Goal: Download file/media

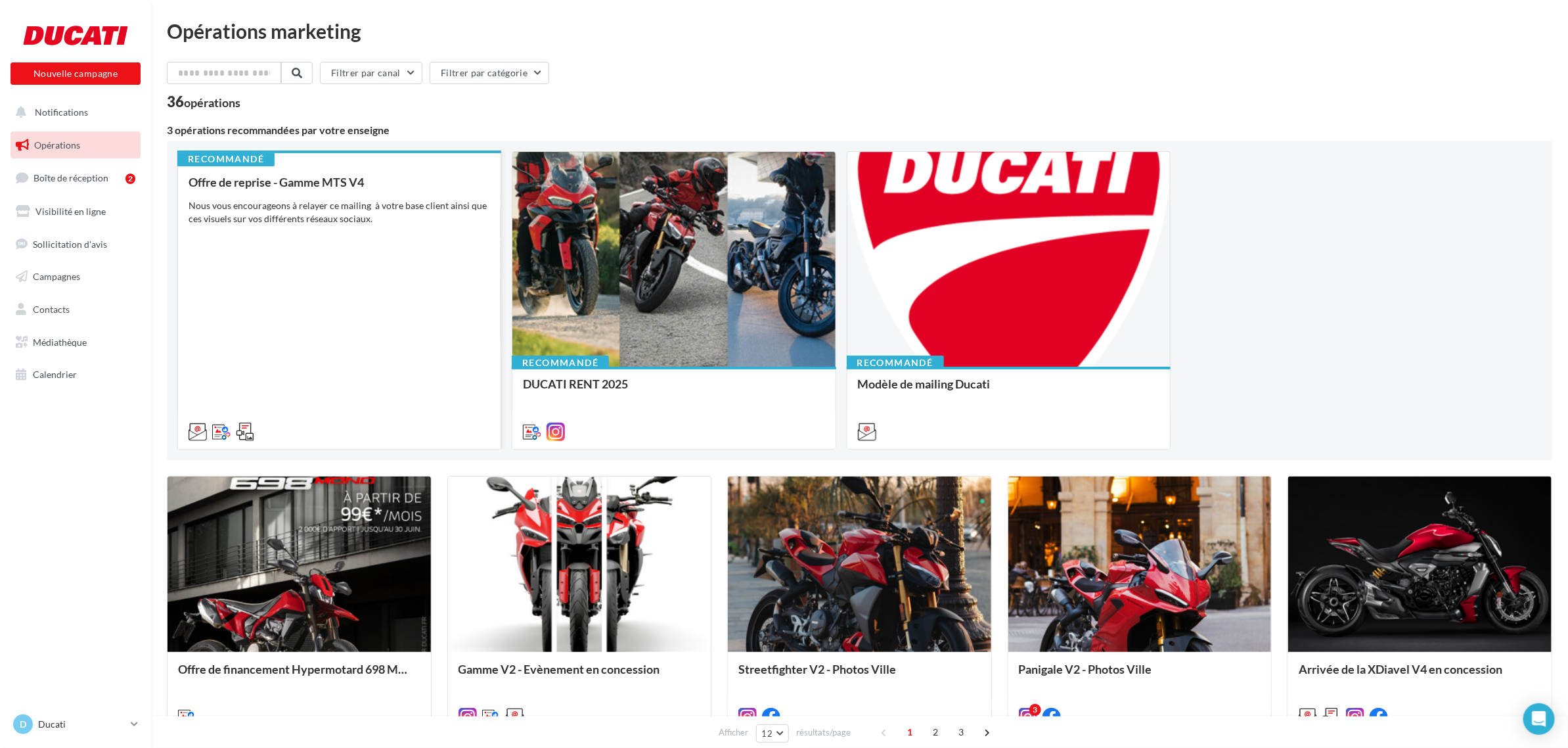
click at [369, 424] on div at bounding box center [339, 430] width 302 height 16
click at [353, 344] on div "Offre de reprise - Gamme MTS V4 Nous vous encourageons à relayer ce mailing à v…" at bounding box center [339, 306] width 302 height 261
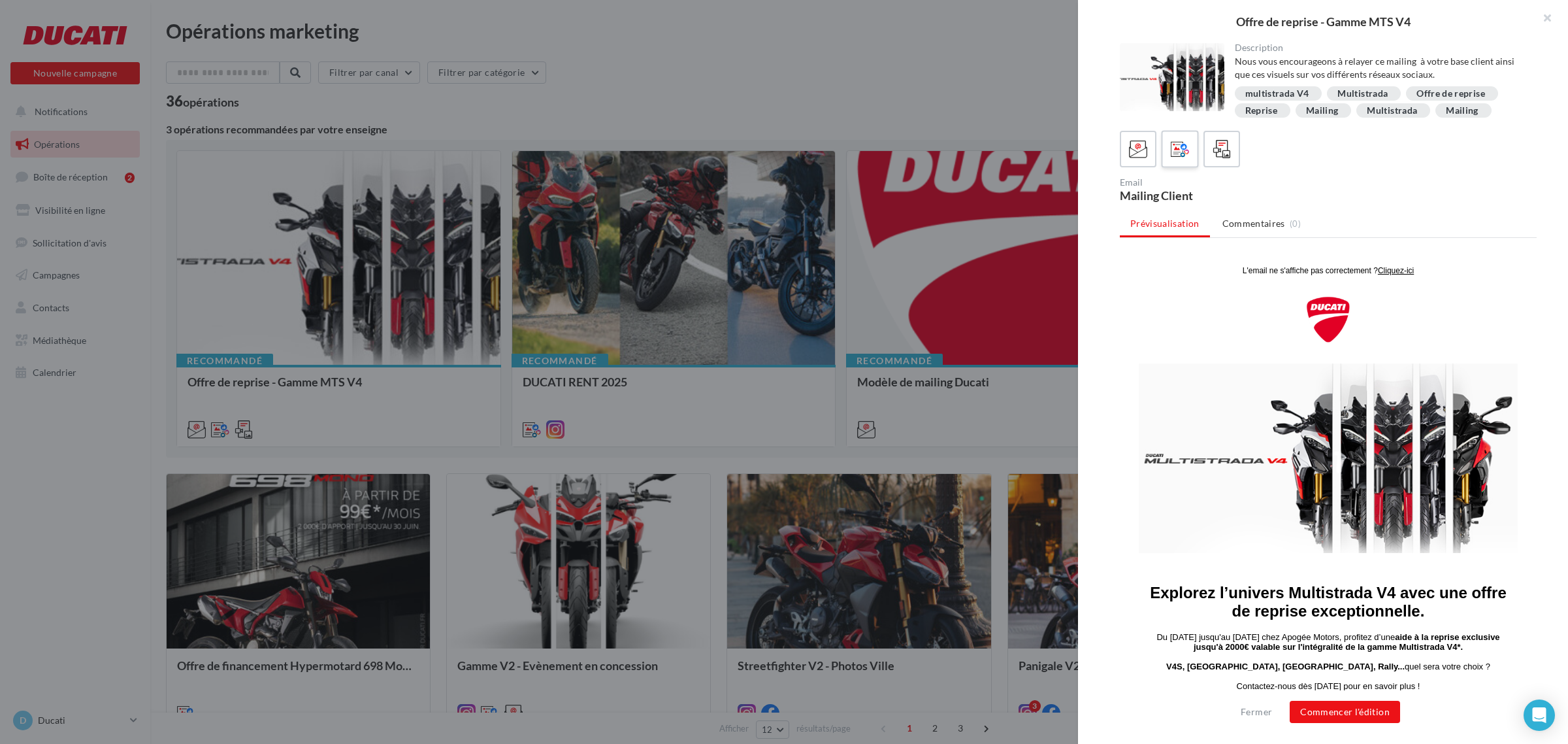
click at [1175, 149] on icon at bounding box center [1180, 149] width 19 height 19
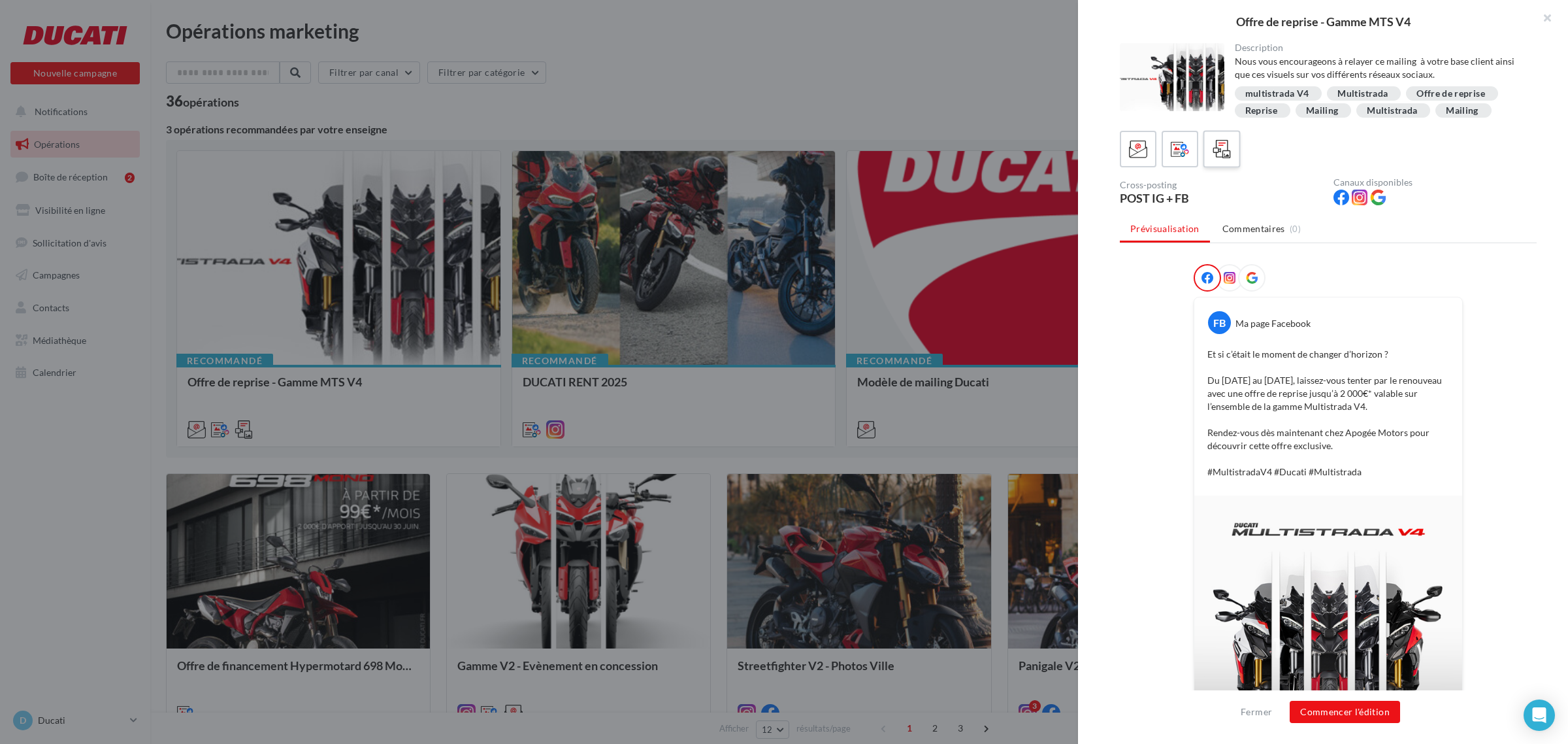
click at [1222, 149] on icon at bounding box center [1222, 149] width 19 height 19
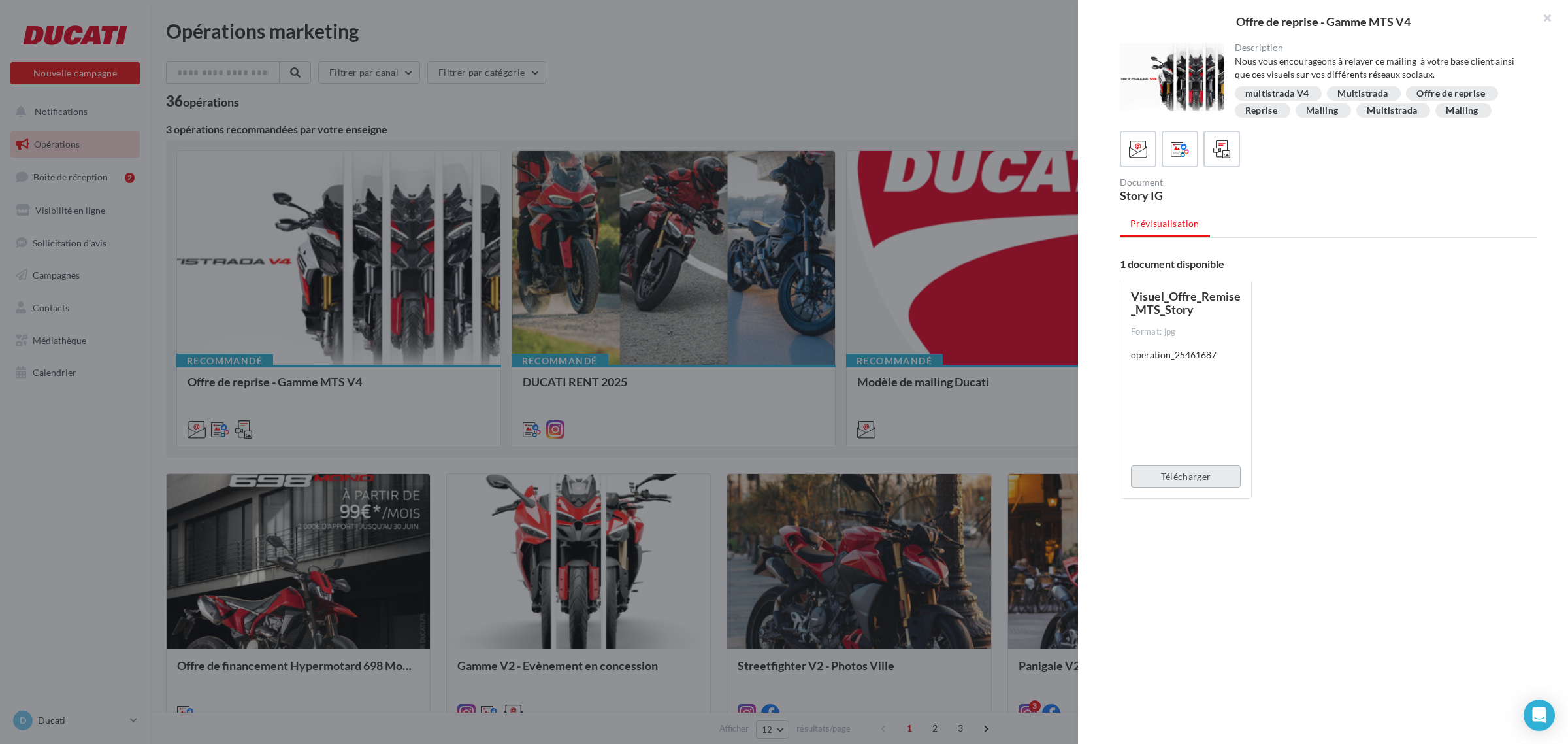
click at [1184, 475] on button "Télécharger" at bounding box center [1186, 477] width 110 height 22
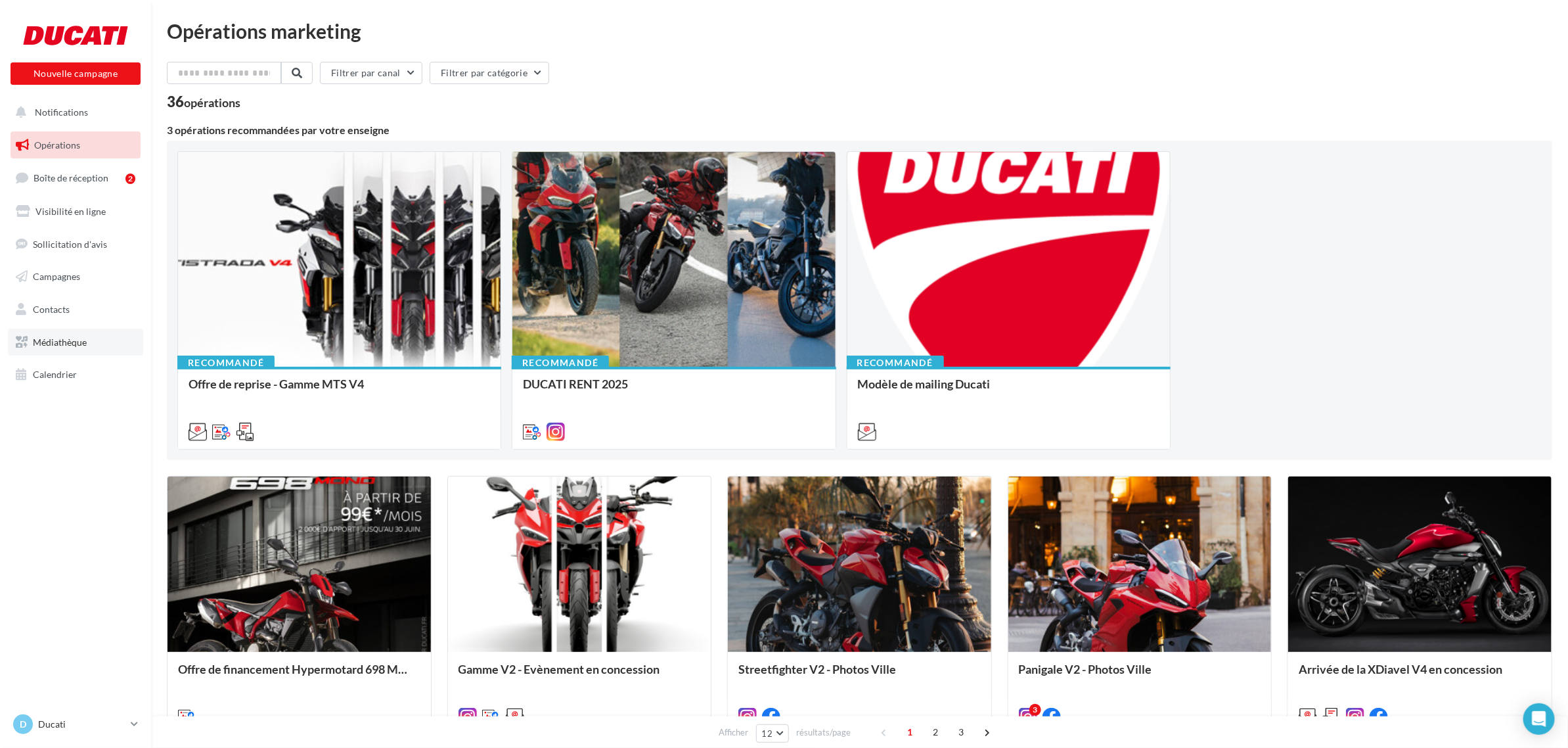
click at [96, 346] on link "Médiathèque" at bounding box center [75, 342] width 136 height 28
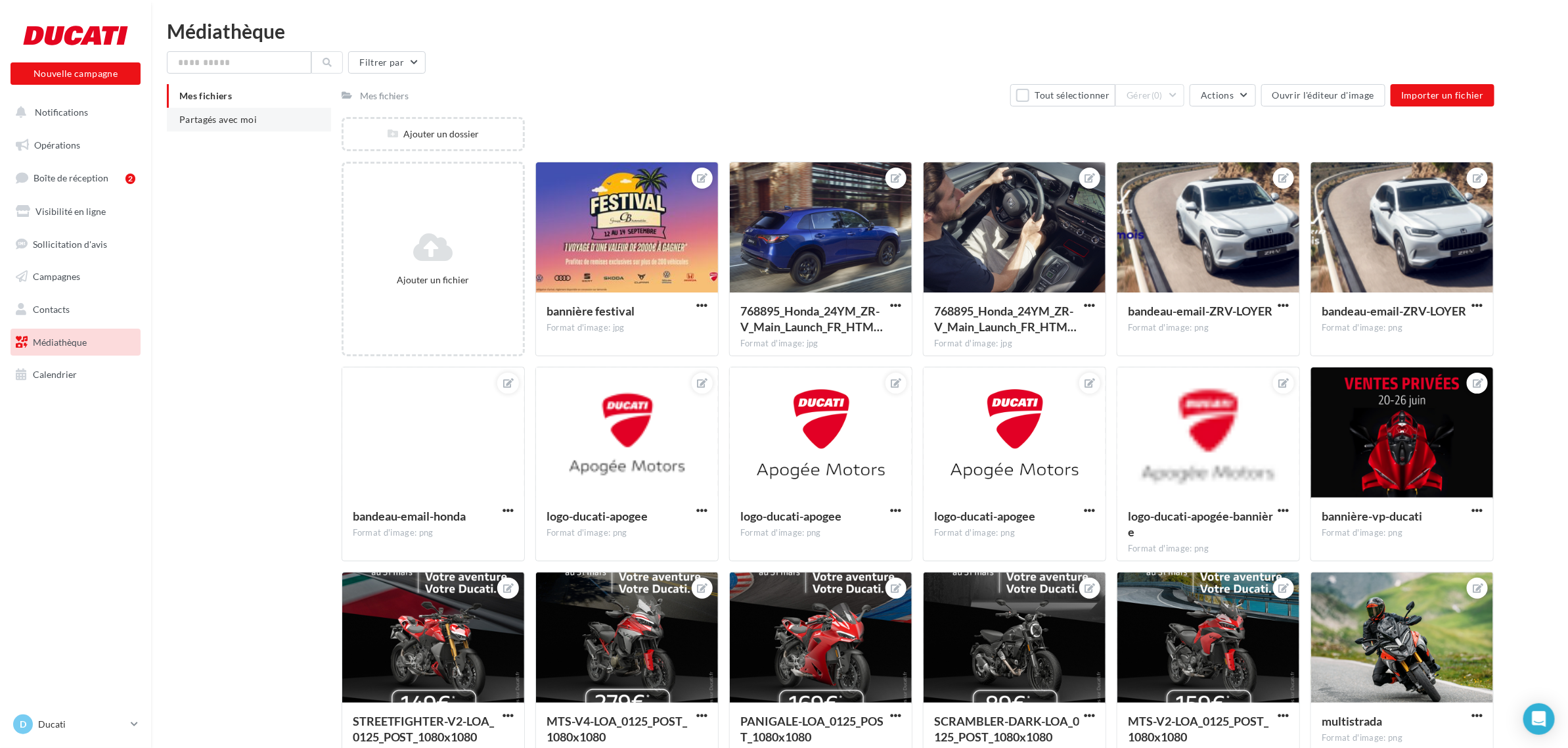
click at [263, 115] on li "Partagés avec moi" at bounding box center [249, 120] width 164 height 24
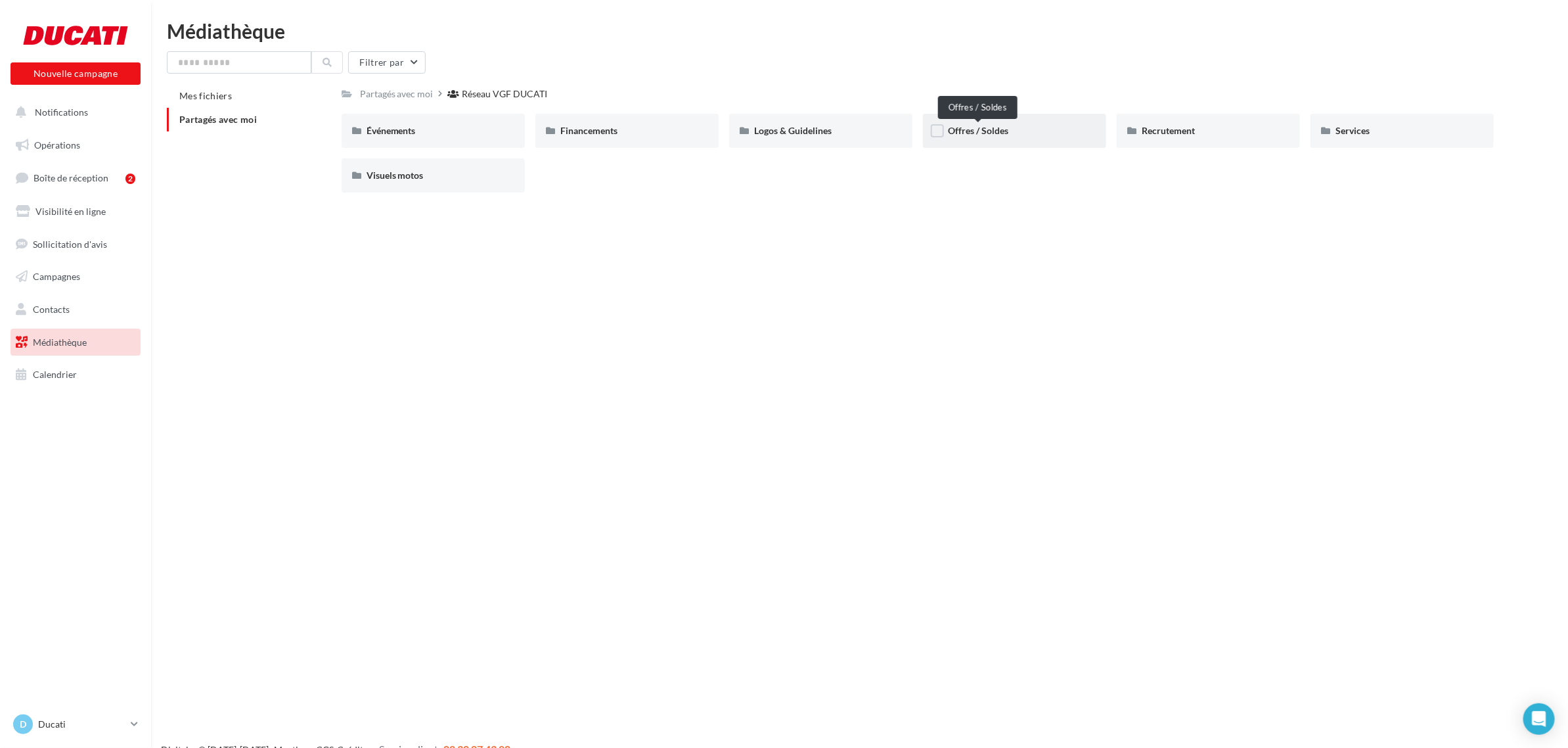
click at [964, 136] on span "Offres / Soldes" at bounding box center [978, 130] width 60 height 11
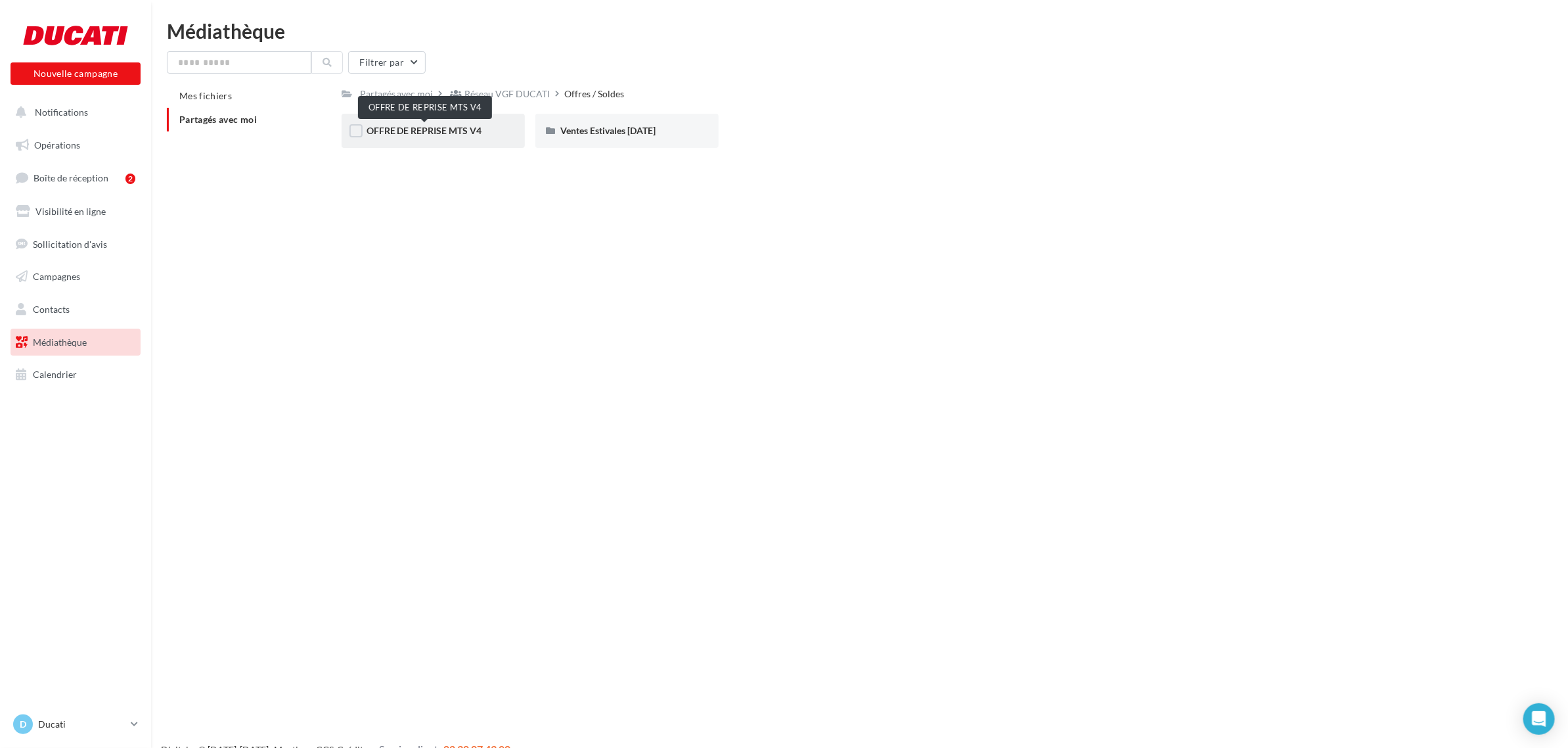
click at [454, 132] on span "OFFRE DE REPRISE MTS V4" at bounding box center [424, 130] width 116 height 11
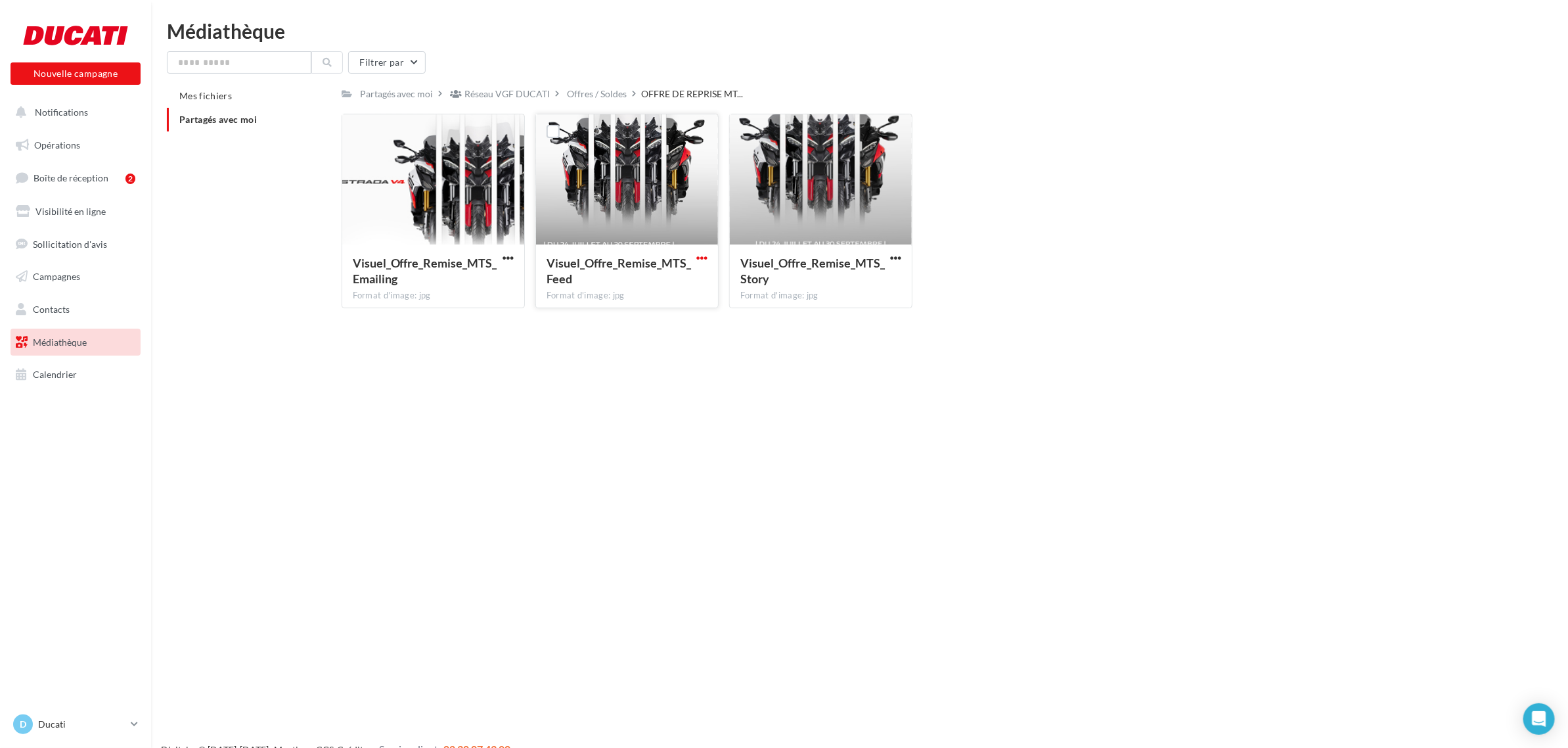
click at [699, 258] on span "button" at bounding box center [701, 257] width 11 height 11
click at [691, 283] on button "Télécharger" at bounding box center [644, 284] width 132 height 34
click at [77, 342] on span "Médiathèque" at bounding box center [60, 342] width 54 height 11
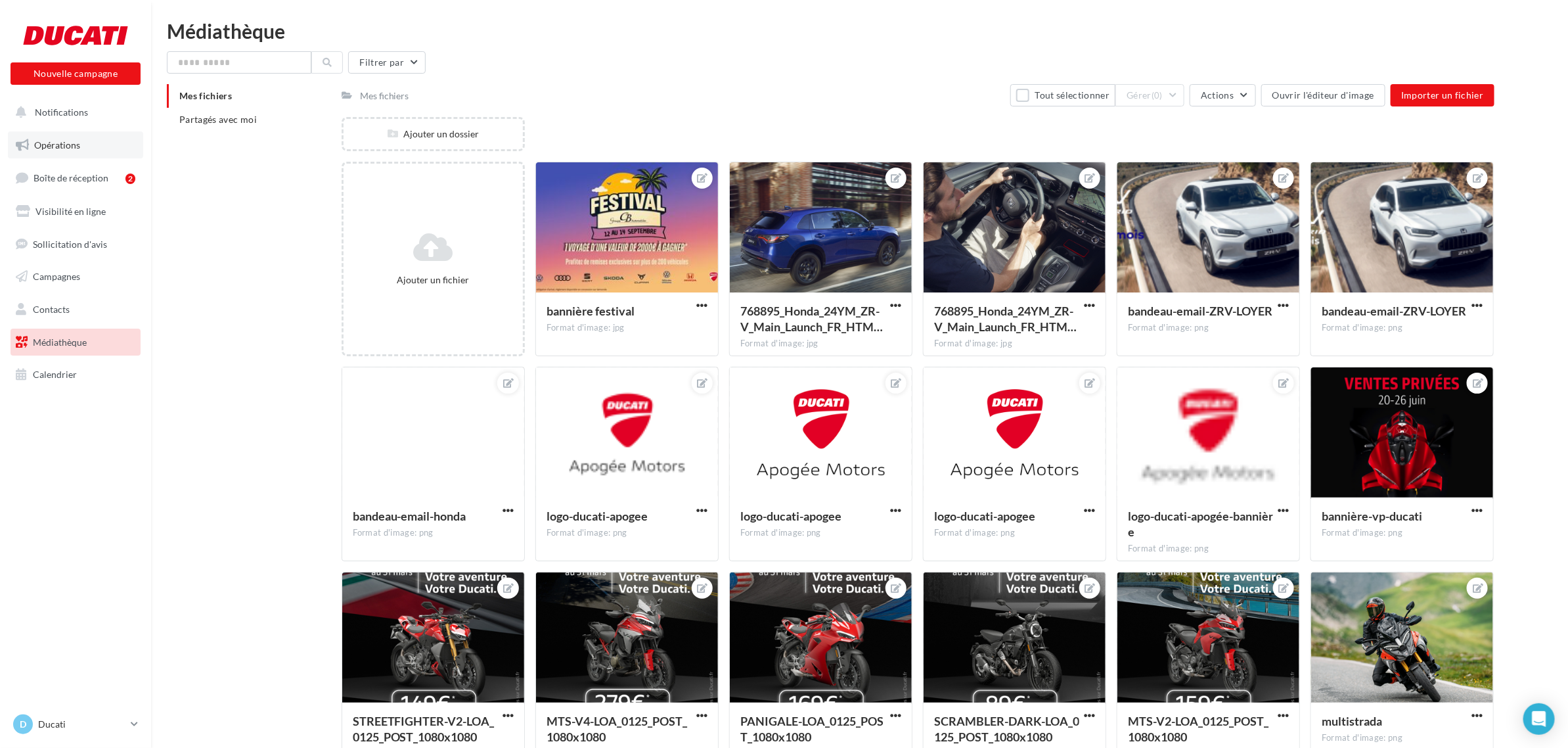
click at [72, 140] on span "Opérations" at bounding box center [58, 144] width 46 height 11
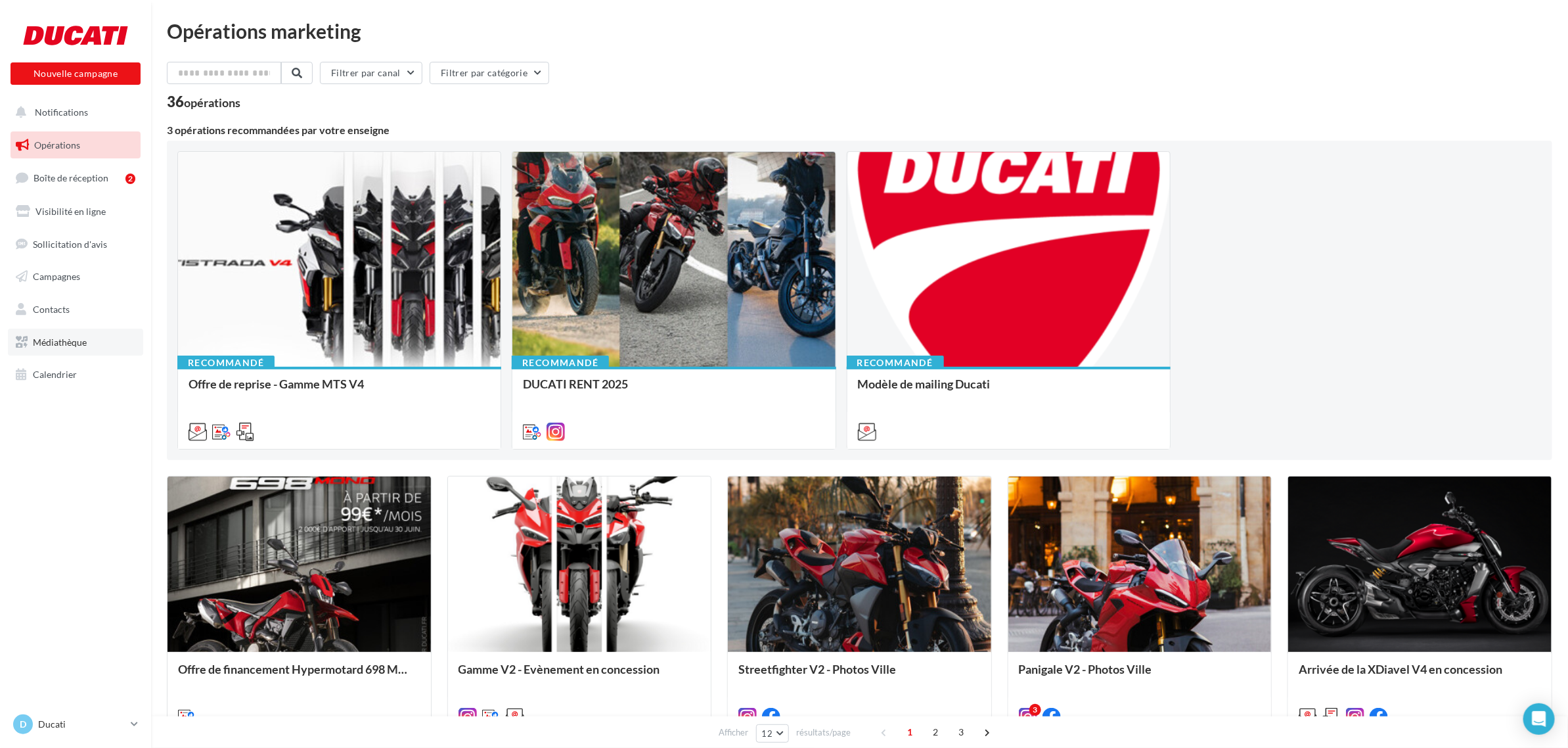
click at [67, 338] on span "Médiathèque" at bounding box center [60, 342] width 54 height 11
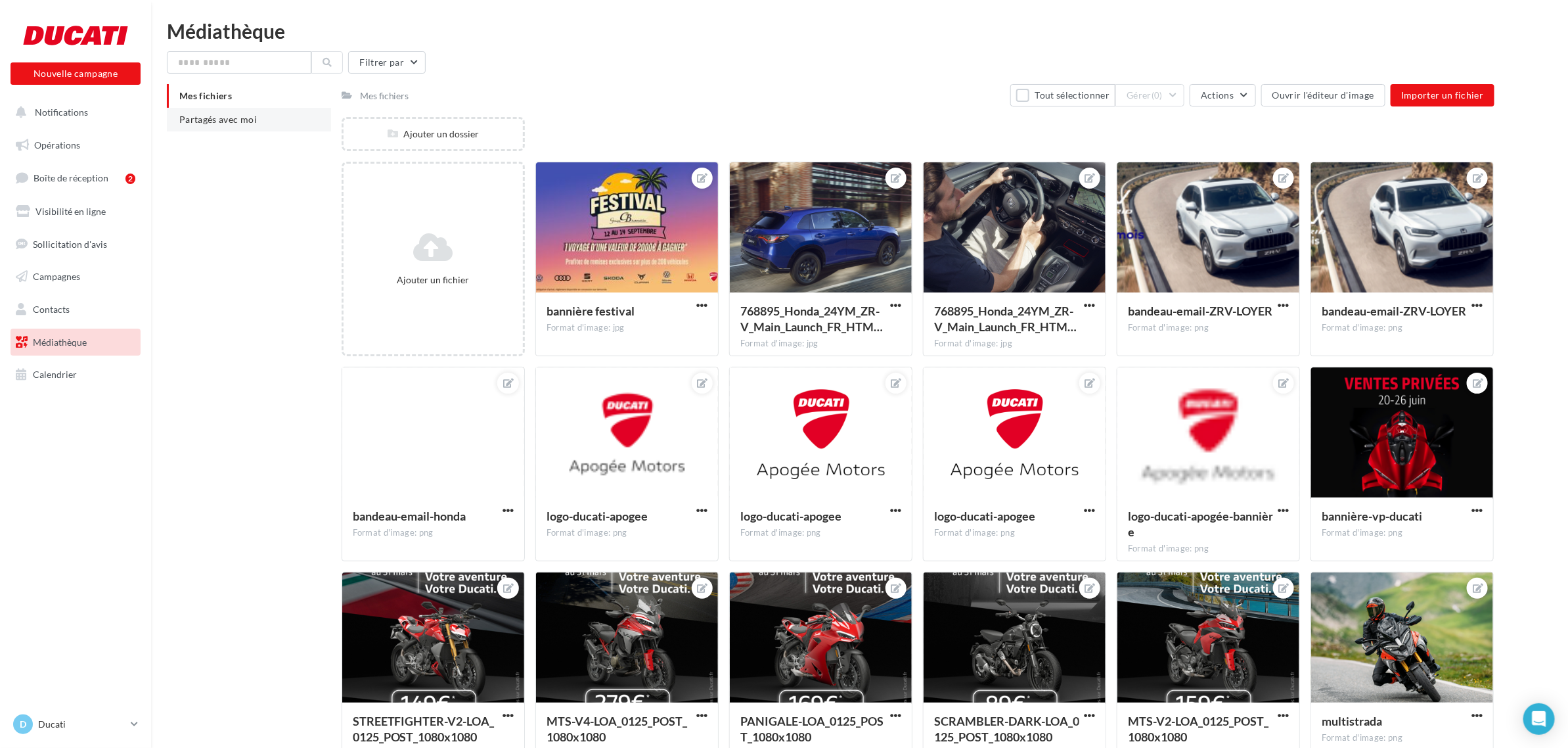
click at [267, 110] on li "Partagés avec moi" at bounding box center [249, 120] width 164 height 24
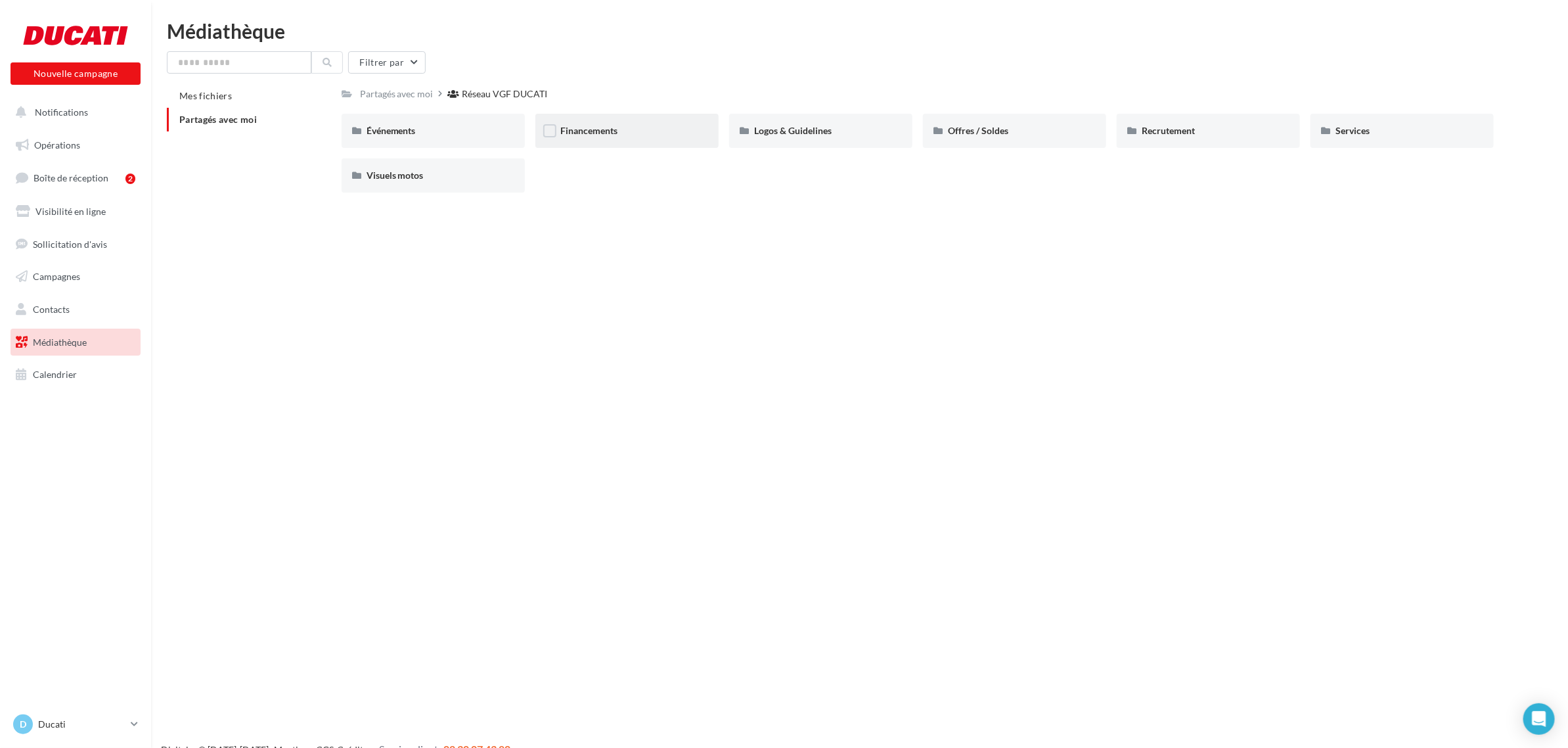
click at [631, 134] on div "Financements" at bounding box center [627, 131] width 134 height 13
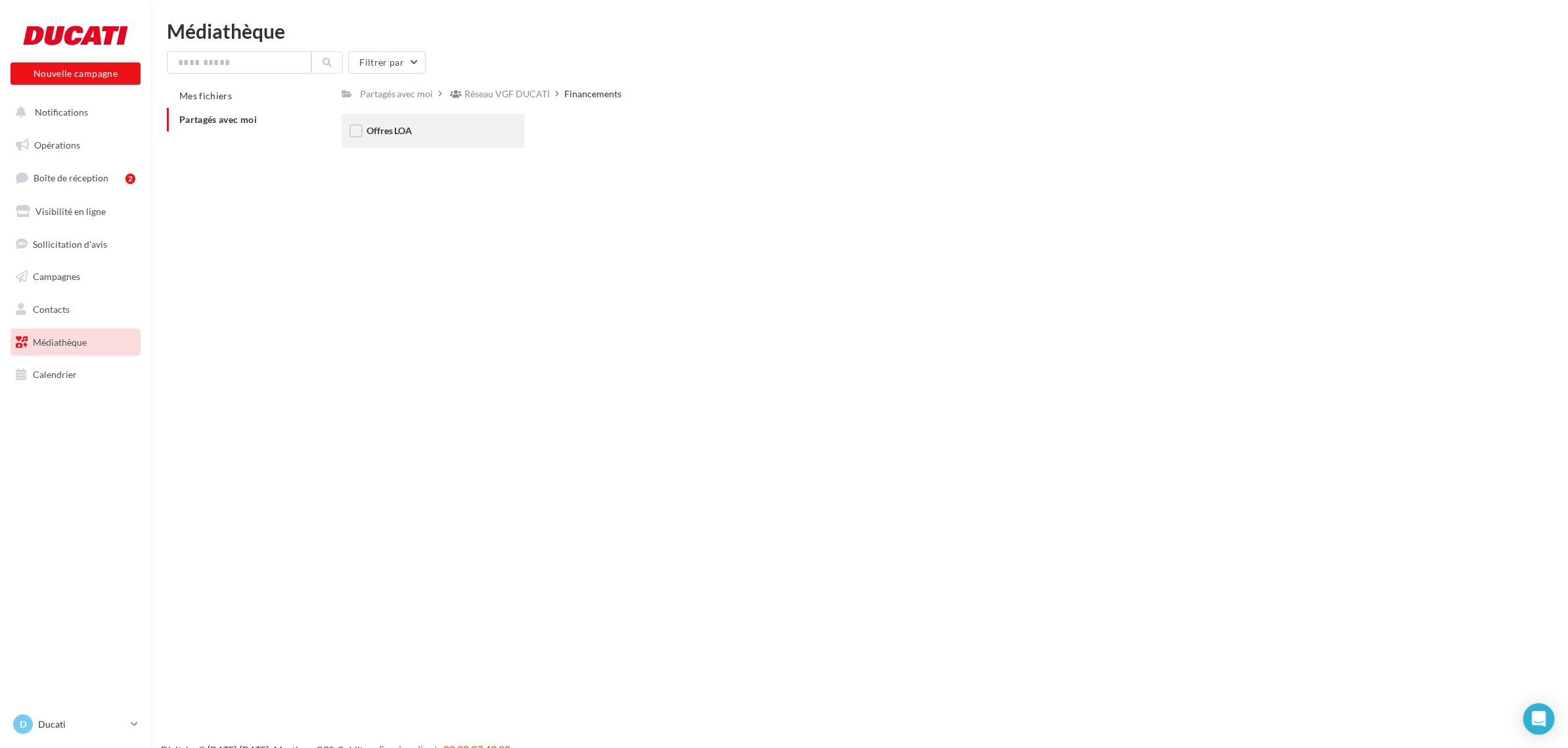
click at [468, 126] on div "Offres LOA" at bounding box center [433, 131] width 134 height 13
click at [589, 135] on span "[DATE]" at bounding box center [574, 130] width 28 height 11
click at [422, 120] on div "Post" at bounding box center [433, 131] width 183 height 34
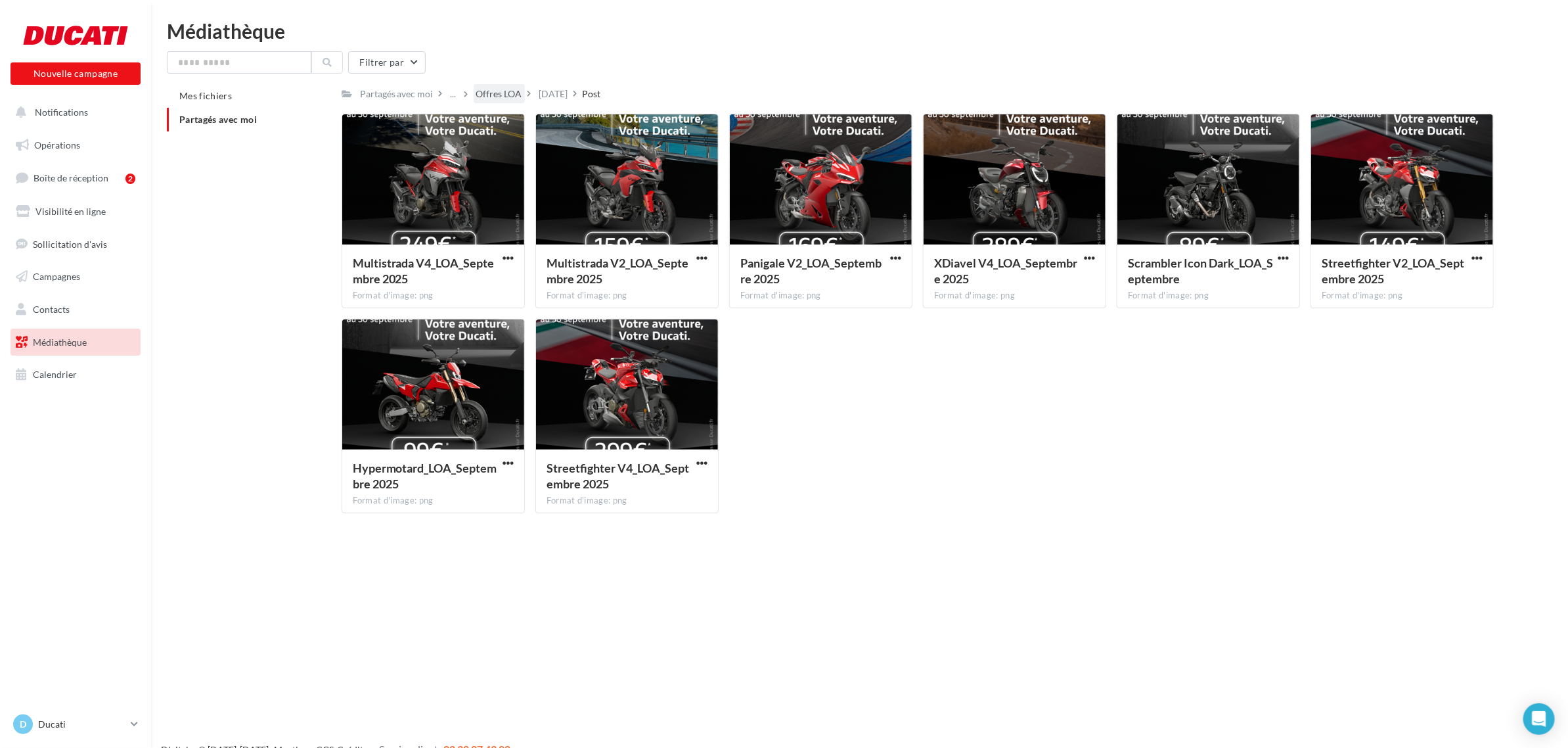
click at [487, 100] on div "Offres LOA" at bounding box center [500, 94] width 46 height 13
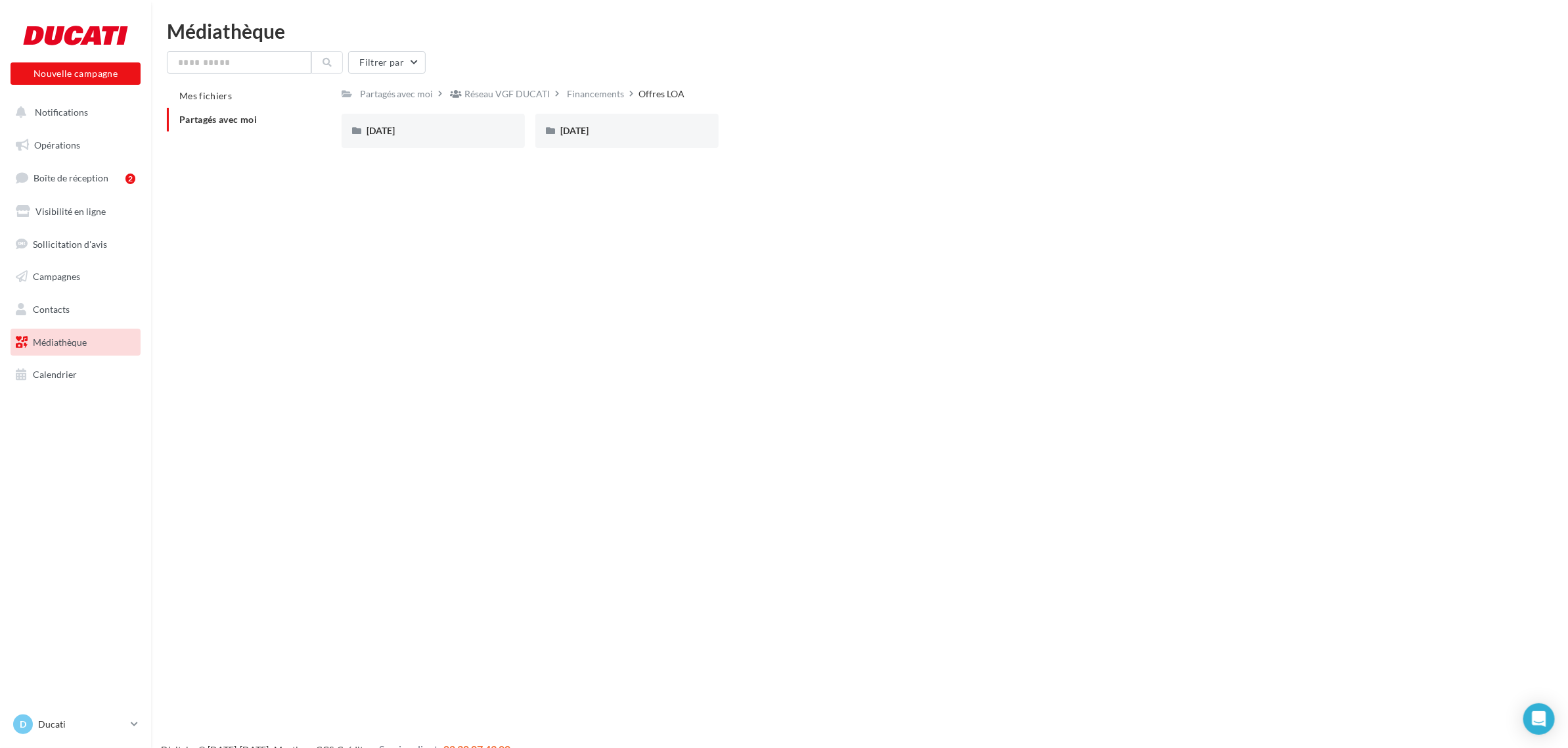
click at [215, 117] on span "Partagés avec moi" at bounding box center [218, 119] width 77 height 11
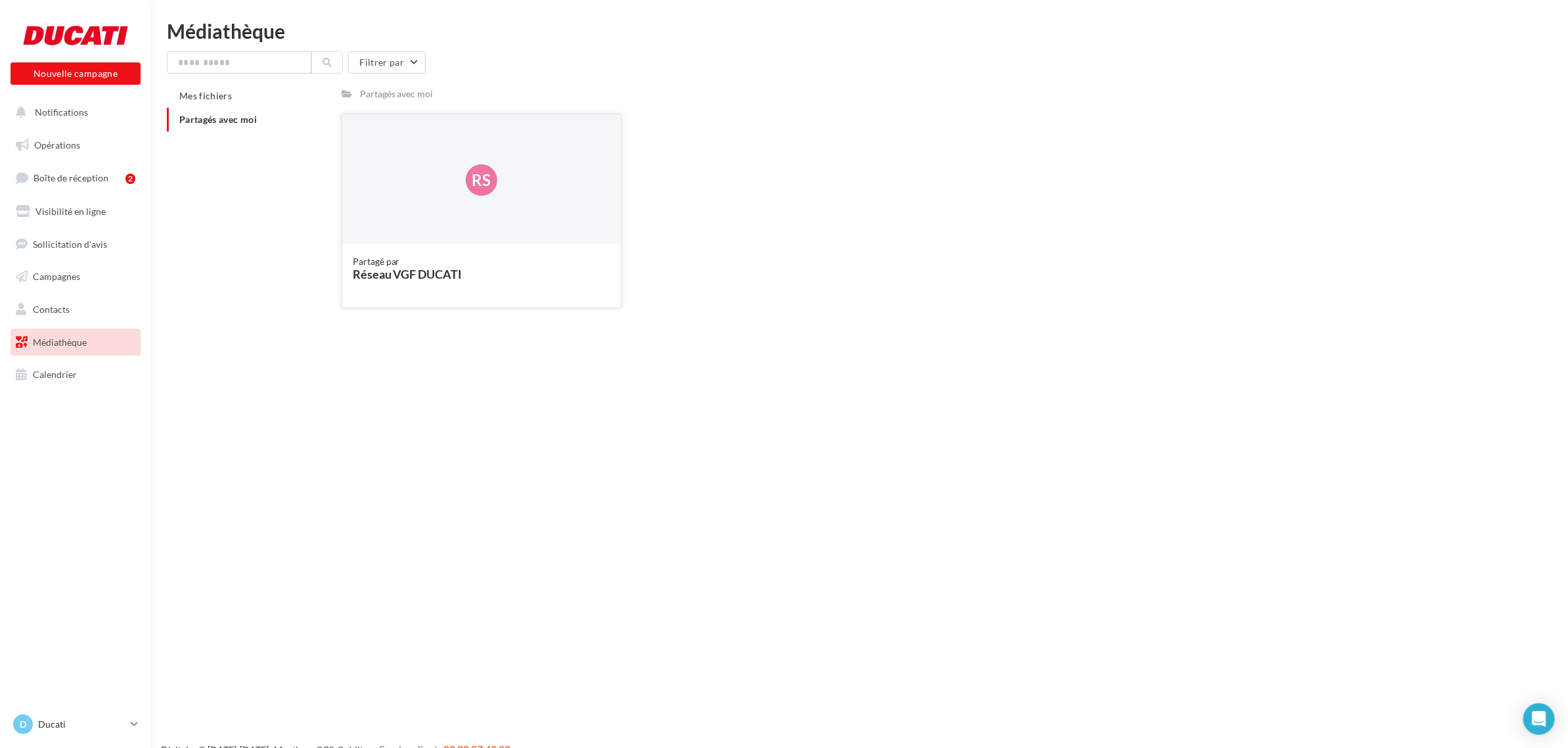
click at [455, 191] on div "Rs" at bounding box center [482, 180] width 279 height 132
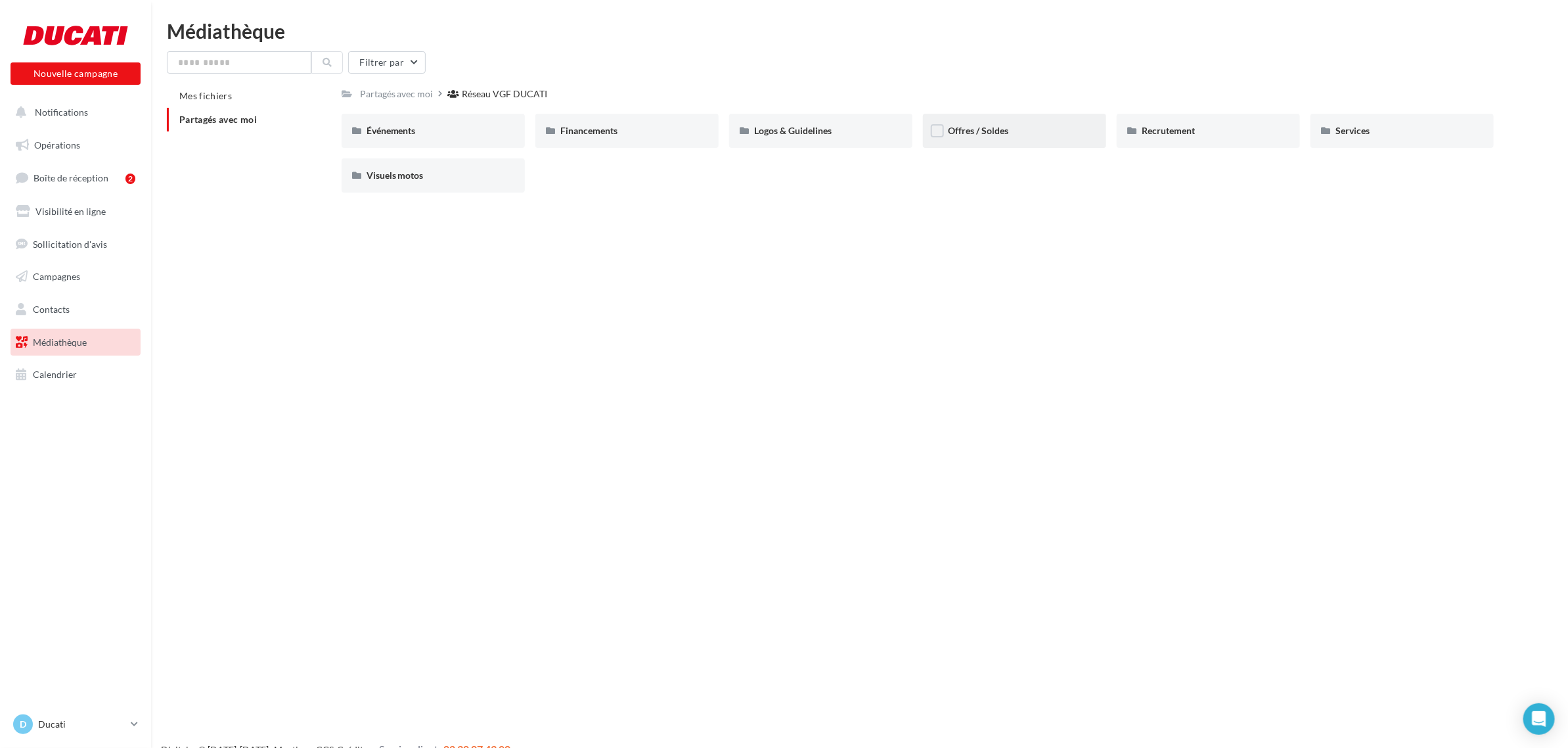
click at [1014, 133] on div "Offres / Soldes" at bounding box center [1015, 131] width 134 height 13
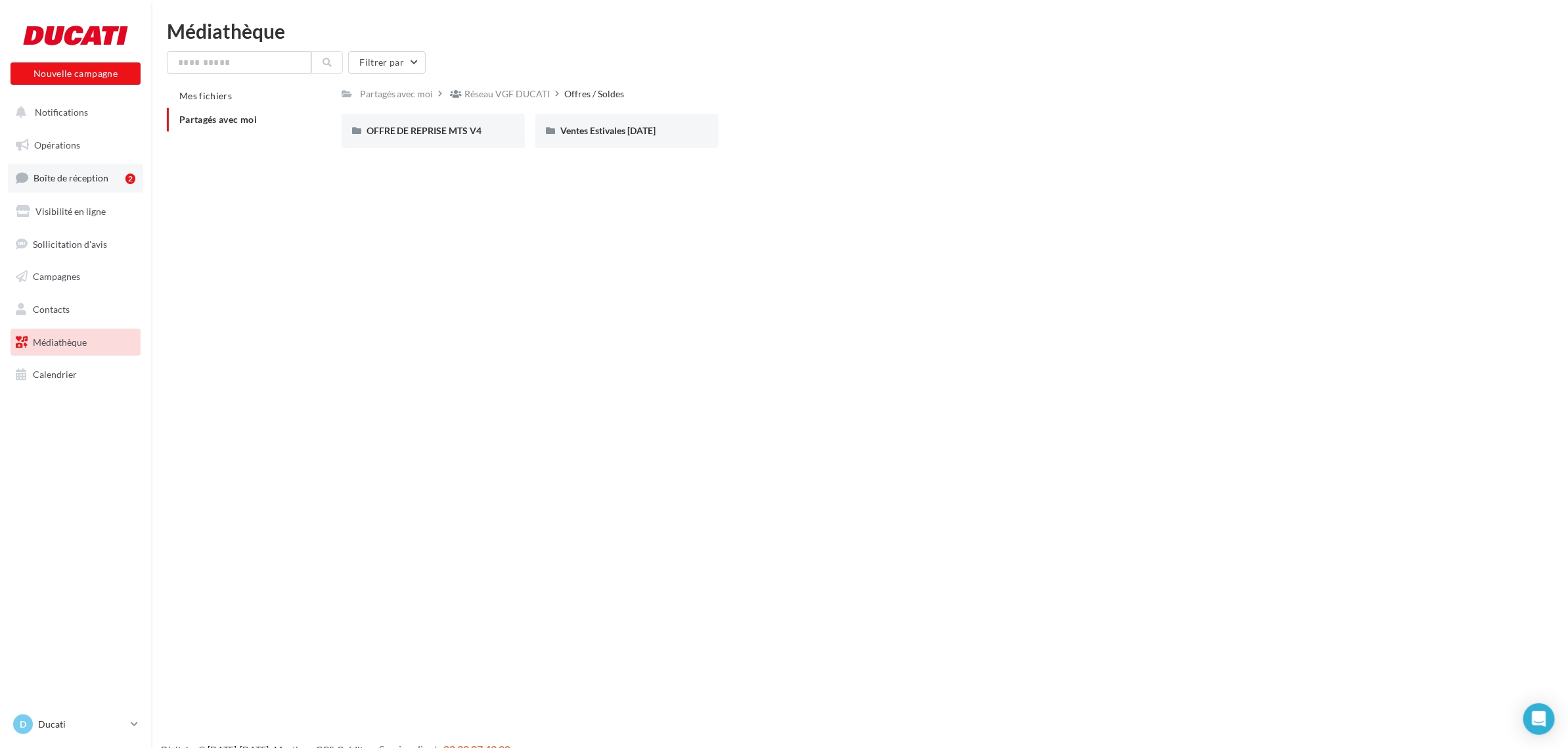
click at [94, 183] on span "Boîte de réception" at bounding box center [71, 177] width 75 height 11
